Goal: Browse casually: Explore the website without a specific task or goal

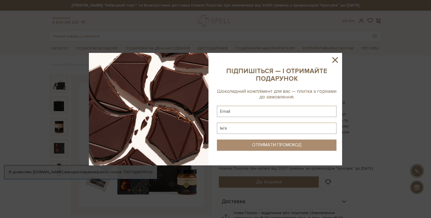
click at [334, 60] on icon at bounding box center [335, 60] width 10 height 10
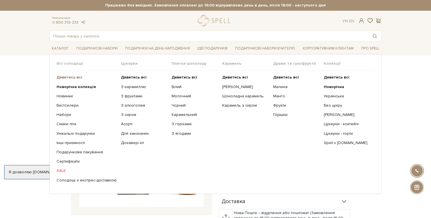
click at [67, 78] on b "Дивитись всі" at bounding box center [70, 77] width 26 height 5
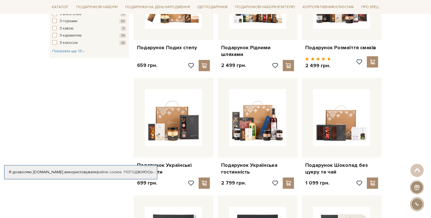
scroll to position [402, 0]
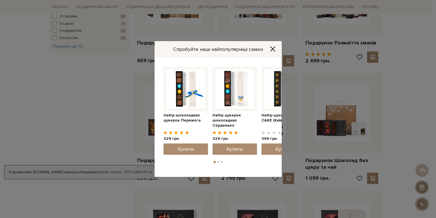
click at [273, 50] on icon "Close" at bounding box center [272, 49] width 5 height 5
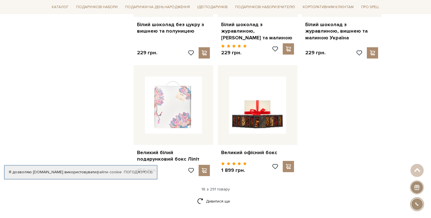
scroll to position [689, 0]
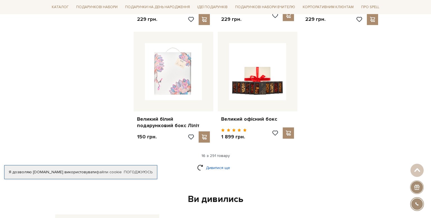
click at [222, 163] on link "Дивитися ще" at bounding box center [215, 168] width 37 height 10
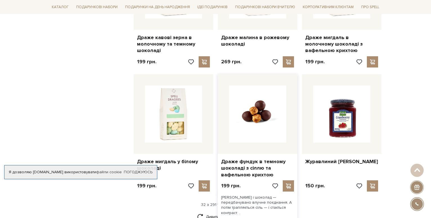
scroll to position [1291, 0]
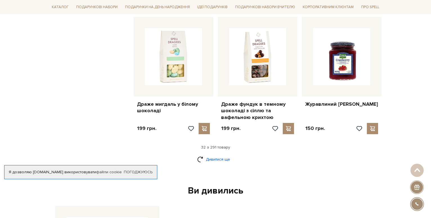
click at [220, 154] on link "Дивитися ще" at bounding box center [215, 159] width 37 height 10
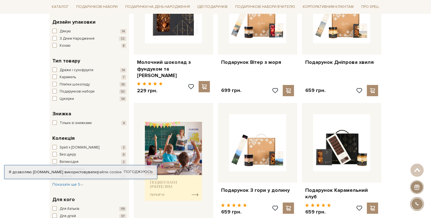
scroll to position [0, 0]
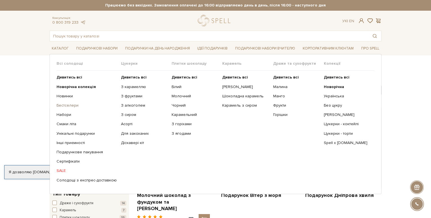
click at [71, 105] on link "Бестселери" at bounding box center [87, 105] width 60 height 5
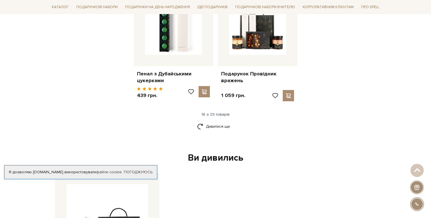
scroll to position [746, 0]
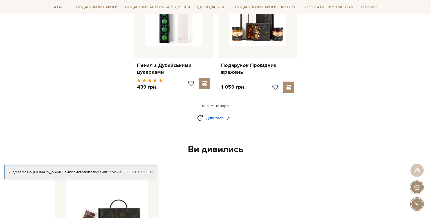
click at [213, 113] on link "Дивитися ще" at bounding box center [215, 118] width 37 height 10
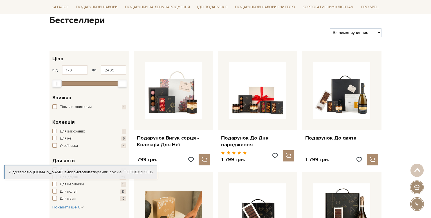
scroll to position [0, 0]
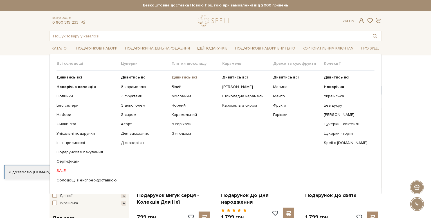
click at [181, 77] on b "Дивитись всі" at bounding box center [185, 77] width 26 height 5
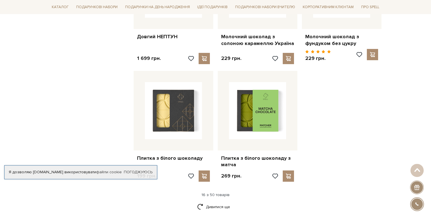
scroll to position [631, 0]
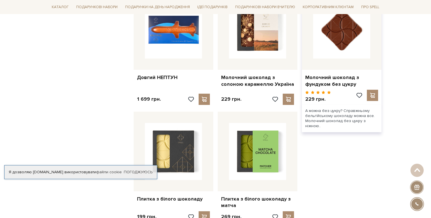
click at [344, 42] on img at bounding box center [341, 29] width 57 height 57
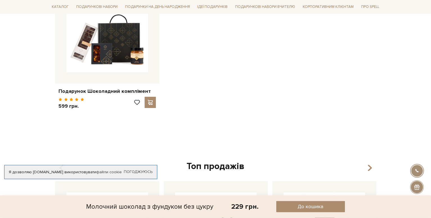
scroll to position [430, 0]
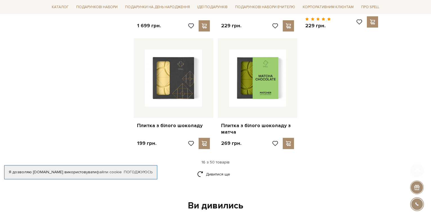
scroll to position [717, 0]
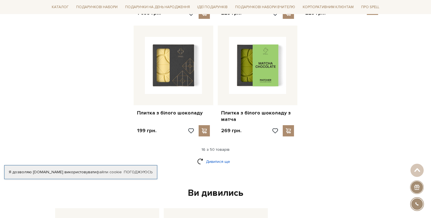
click at [221, 157] on link "Дивитися ще" at bounding box center [215, 162] width 37 height 10
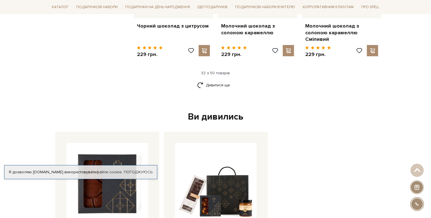
scroll to position [1320, 0]
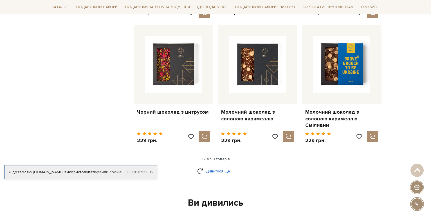
click at [224, 166] on link "Дивитися ще" at bounding box center [215, 171] width 37 height 10
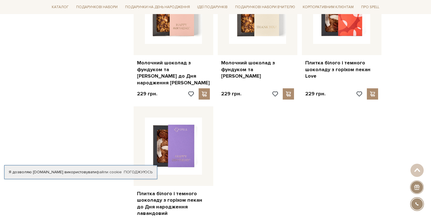
scroll to position [2009, 0]
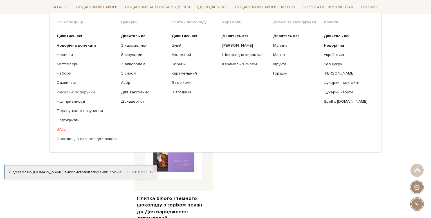
click at [88, 91] on link "Унікальні подарунки" at bounding box center [87, 91] width 60 height 5
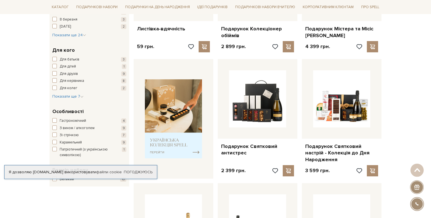
scroll to position [172, 0]
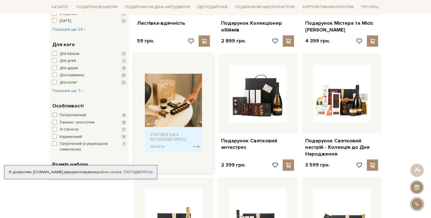
click at [161, 130] on img at bounding box center [173, 113] width 57 height 79
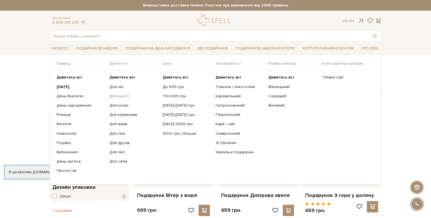
click at [118, 97] on link "Для нього" at bounding box center [133, 96] width 49 height 5
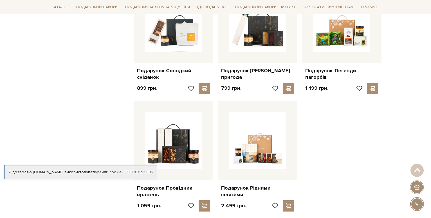
scroll to position [660, 0]
